Goal: Task Accomplishment & Management: Use online tool/utility

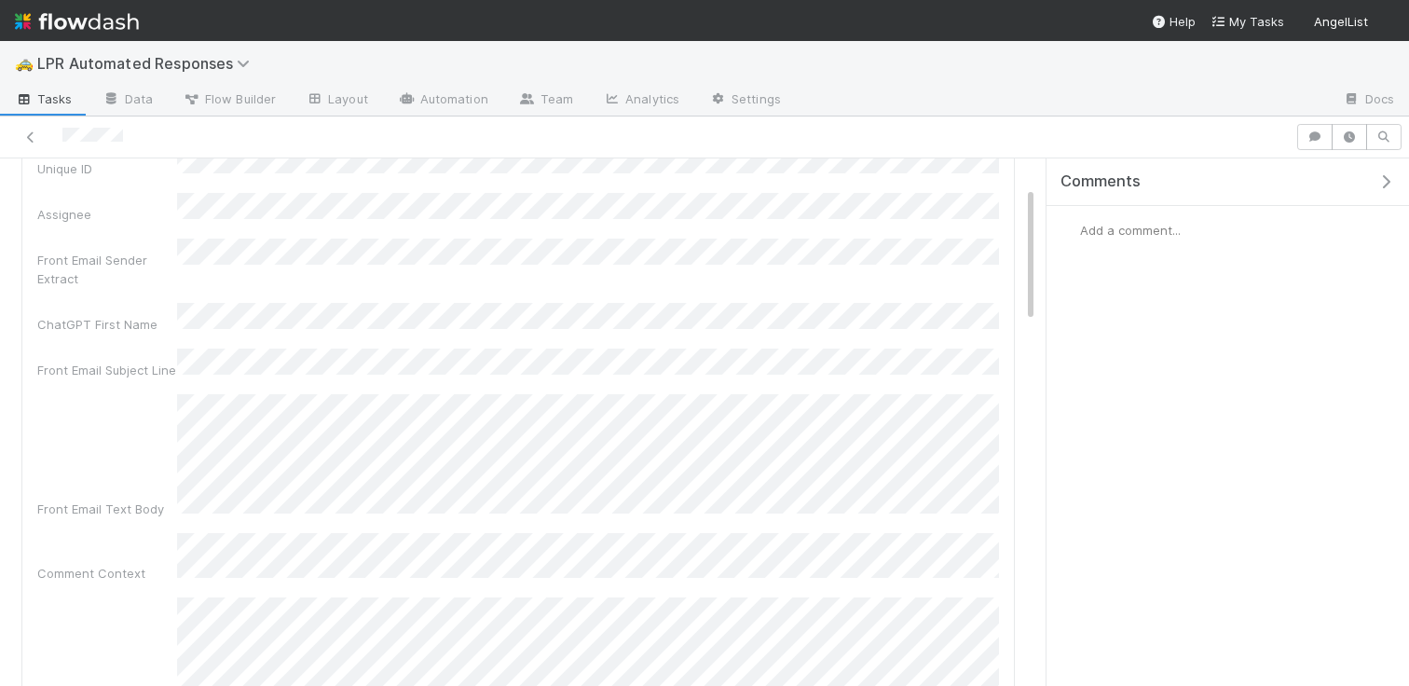
scroll to position [363, 0]
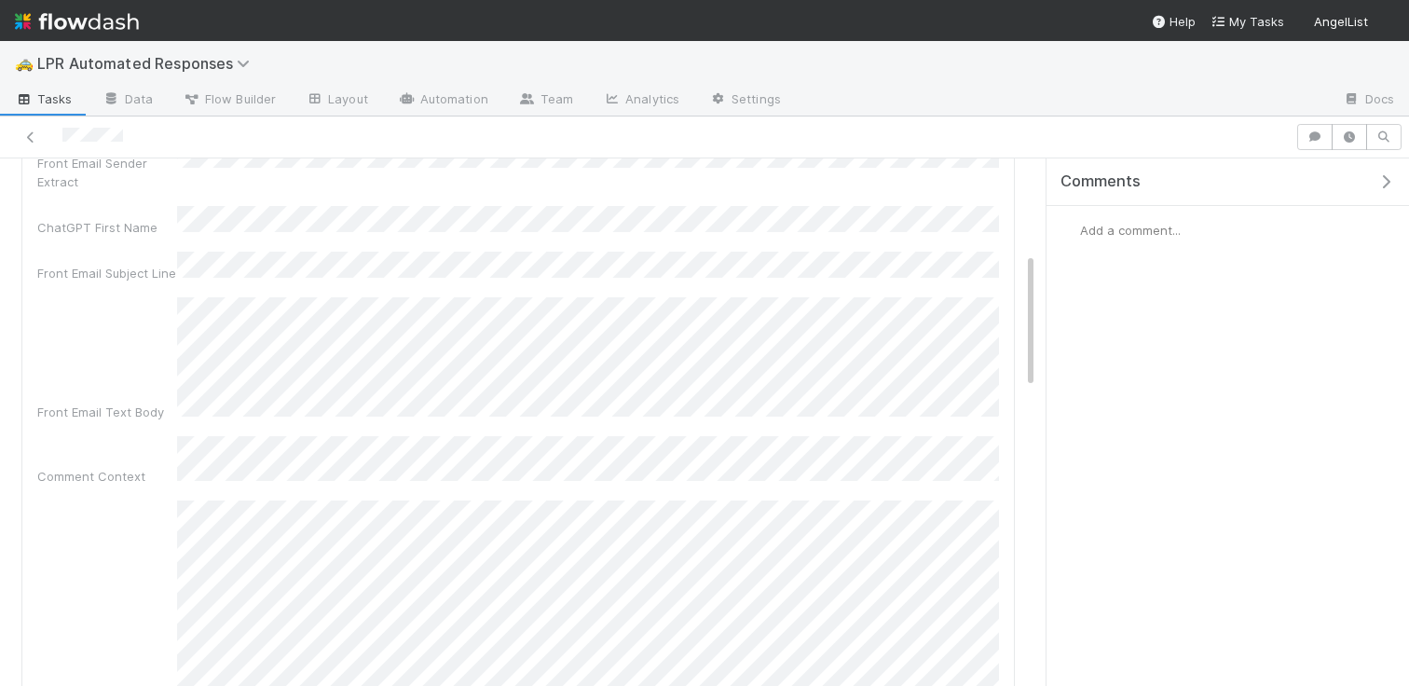
click at [124, 24] on img at bounding box center [77, 22] width 124 height 32
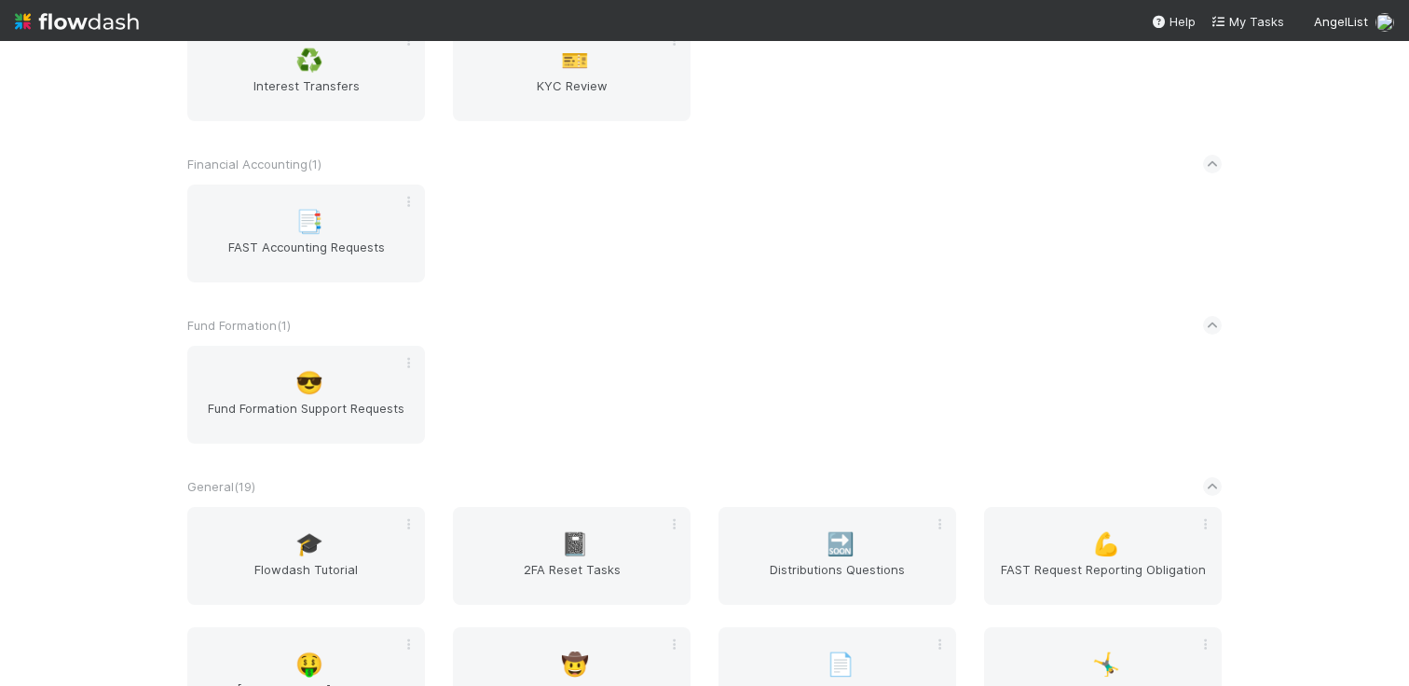
scroll to position [1044, 0]
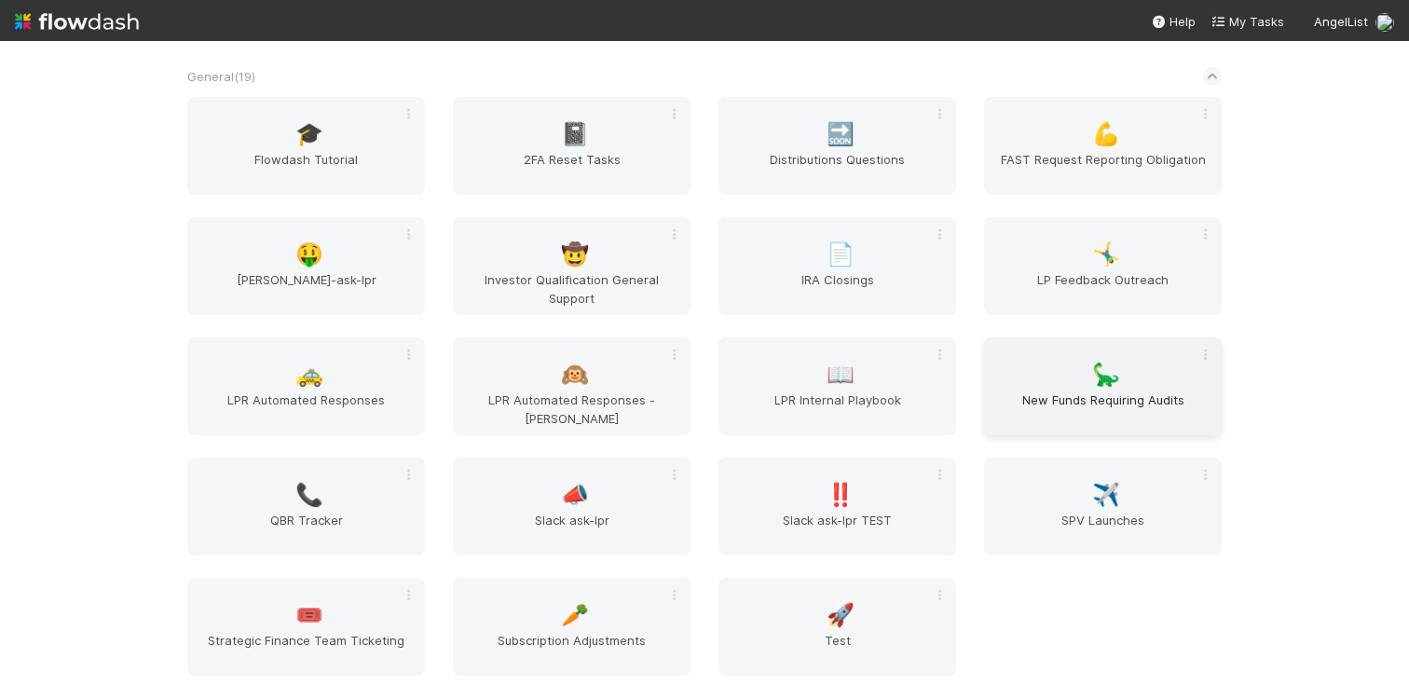
click at [1114, 418] on span "New Funds Requiring Audits" at bounding box center [1102, 408] width 223 height 37
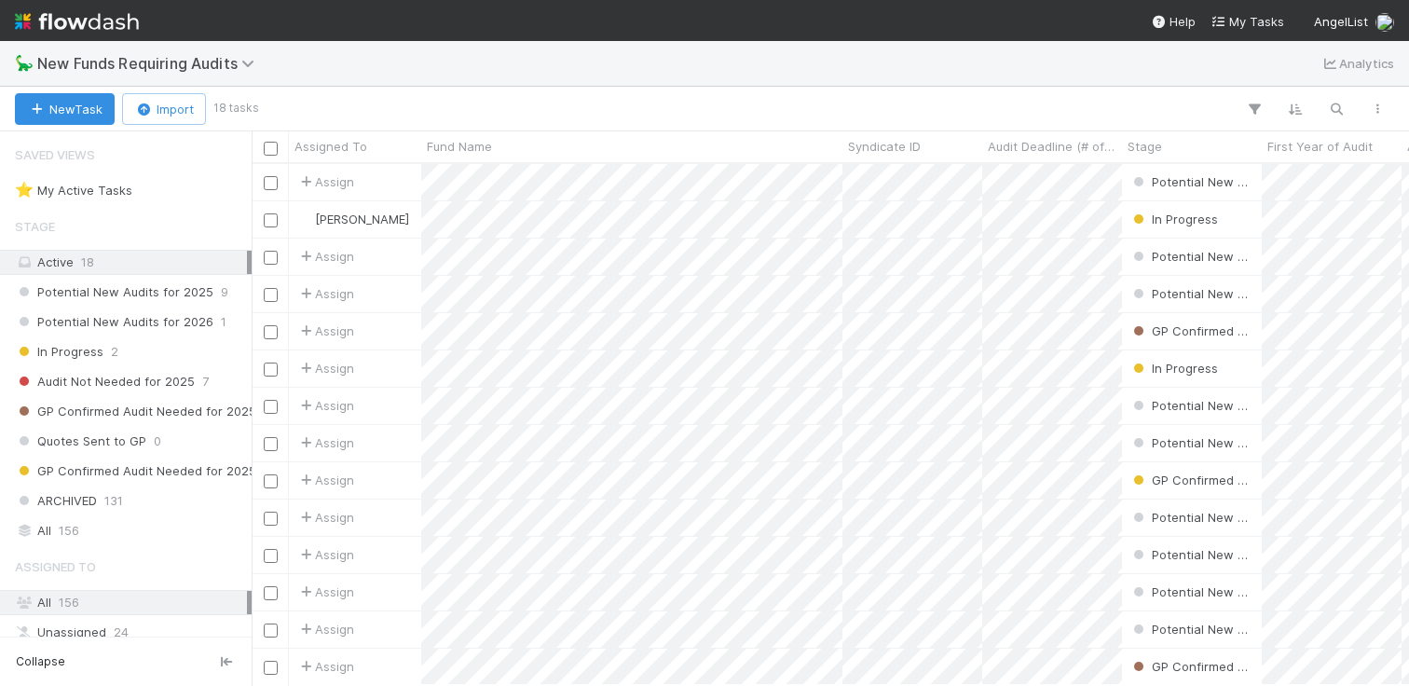
scroll to position [521, 1157]
click at [1329, 115] on icon "button" at bounding box center [1336, 109] width 19 height 17
type input "6"
click at [912, 227] on div at bounding box center [704, 343] width 1409 height 686
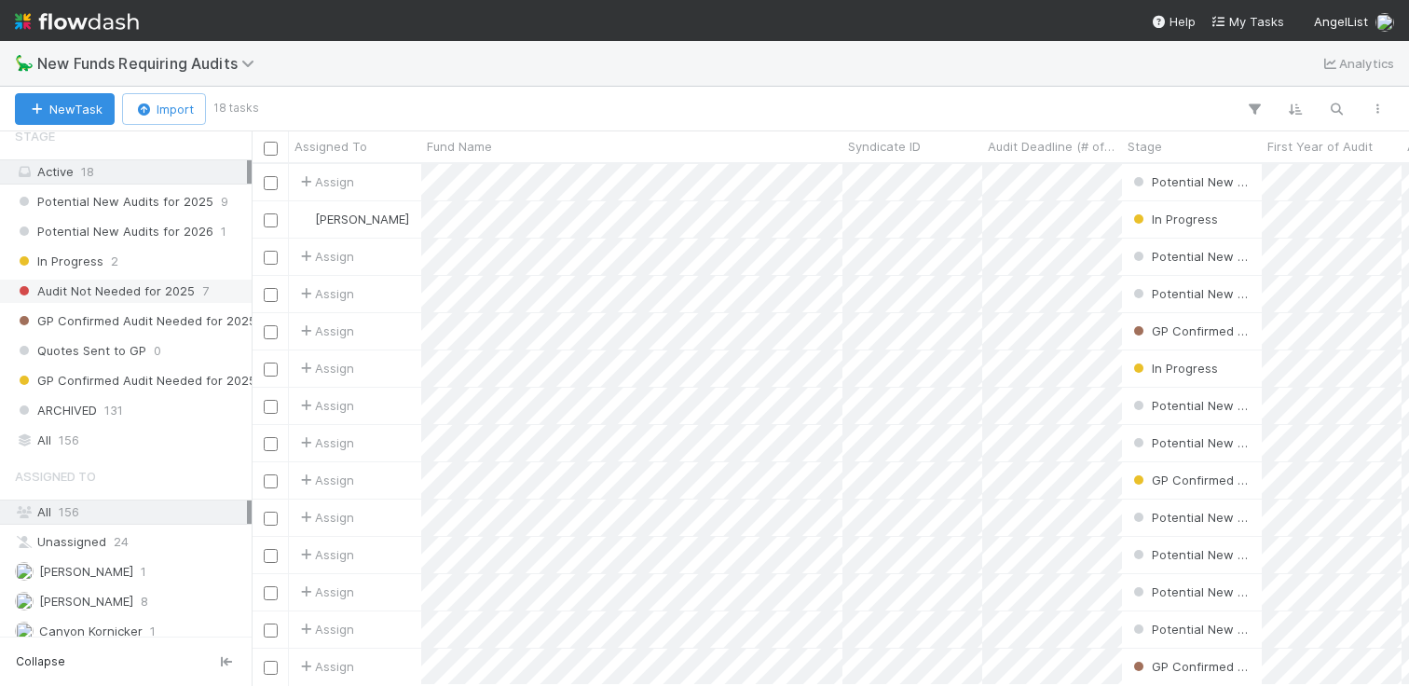
scroll to position [92, 0]
click at [152, 282] on span "Audit Not Needed for 2025" at bounding box center [105, 289] width 180 height 23
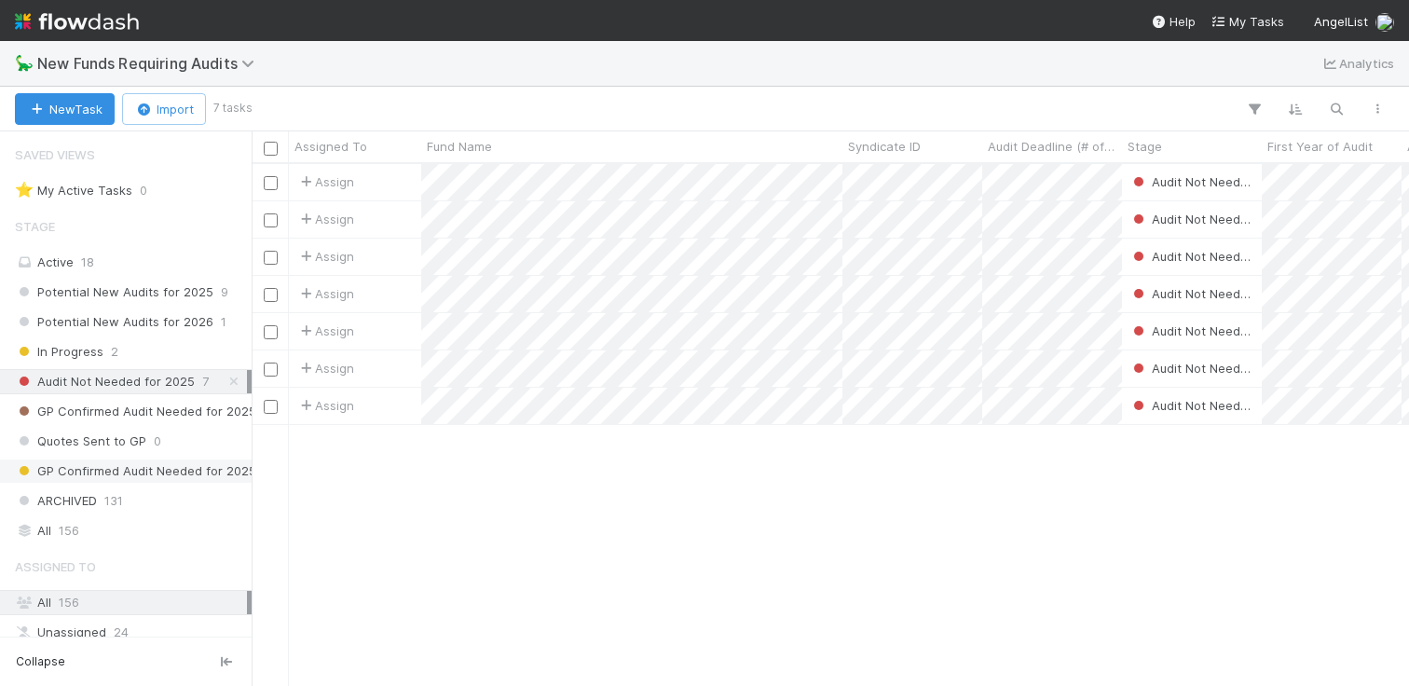
click at [185, 462] on span "GP Confirmed Audit Needed for 2025 - Auditor Selected" at bounding box center [190, 470] width 351 height 23
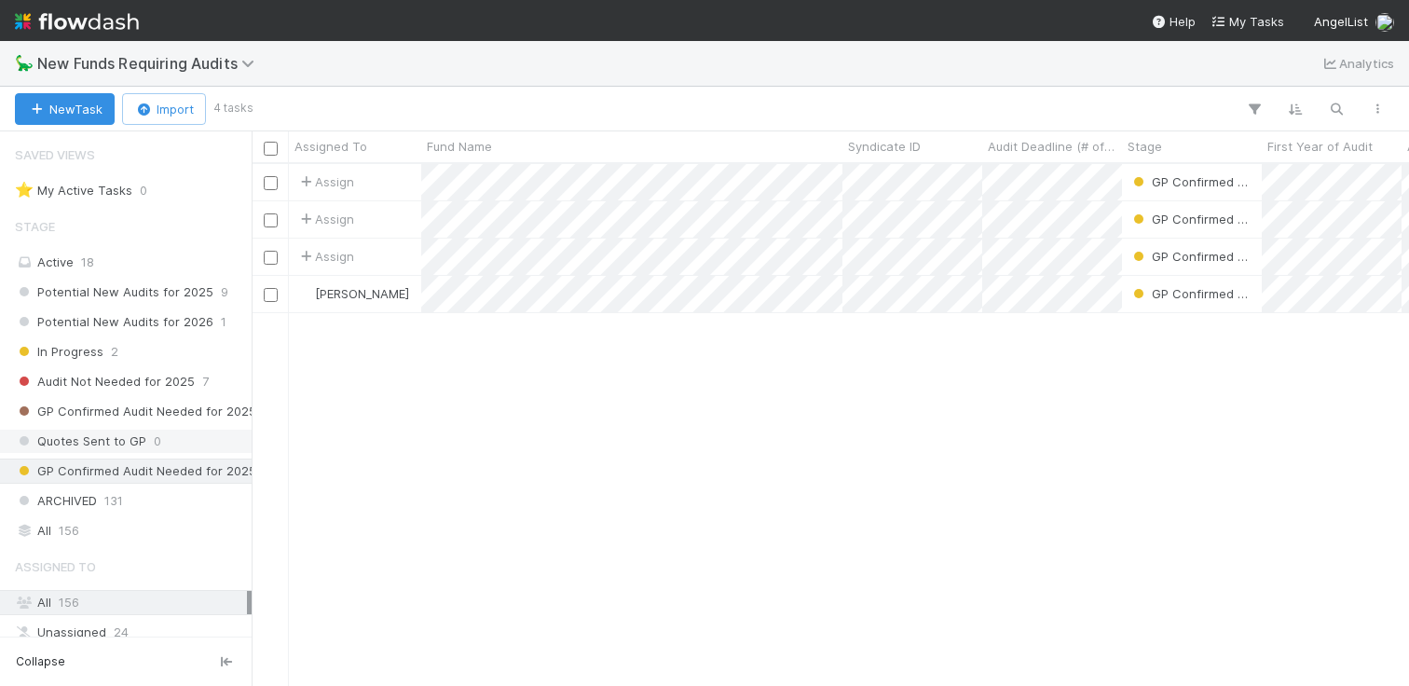
scroll to position [521, 1157]
click at [163, 437] on div "Quotes Sent to GP 0" at bounding box center [131, 441] width 232 height 23
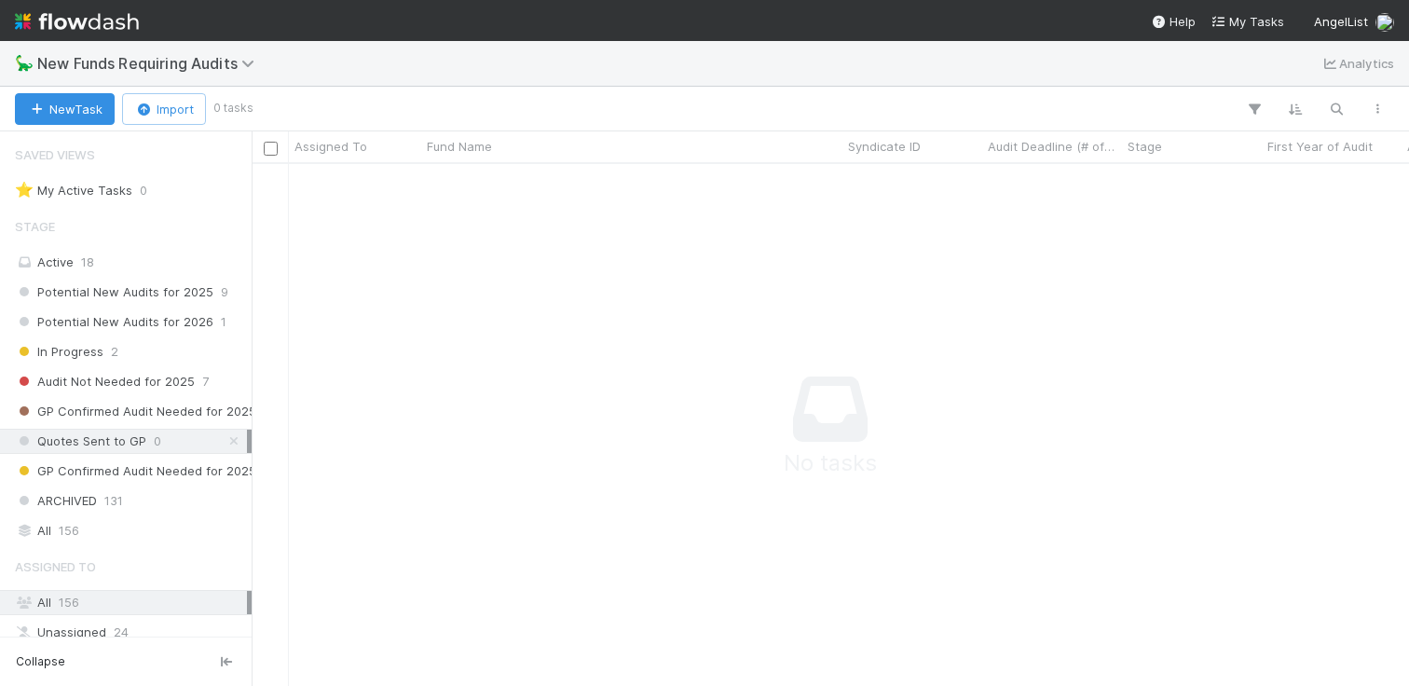
scroll to position [521, 1157]
